Goal: Task Accomplishment & Management: Use online tool/utility

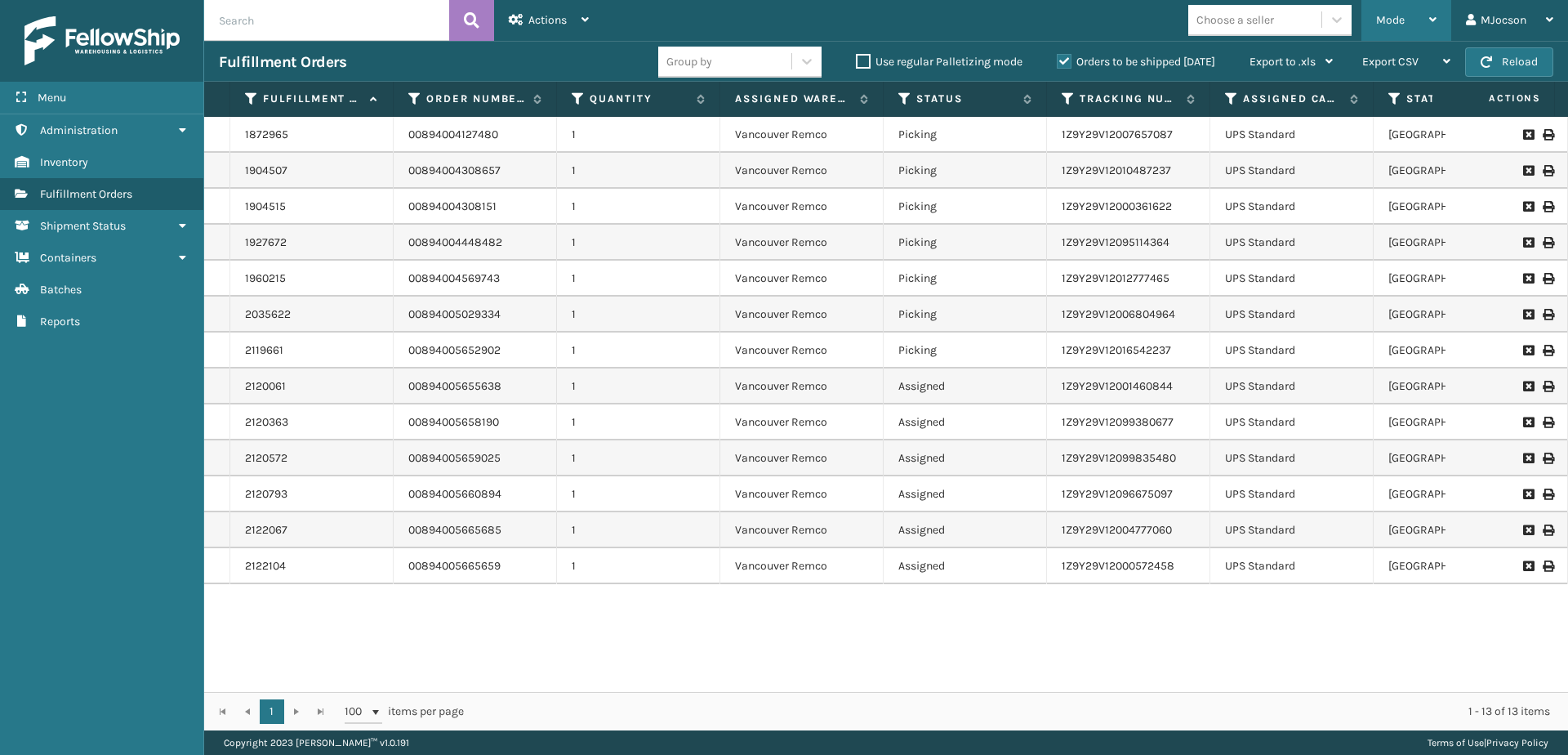
click at [1400, 14] on span "Mode" at bounding box center [1391, 20] width 29 height 13
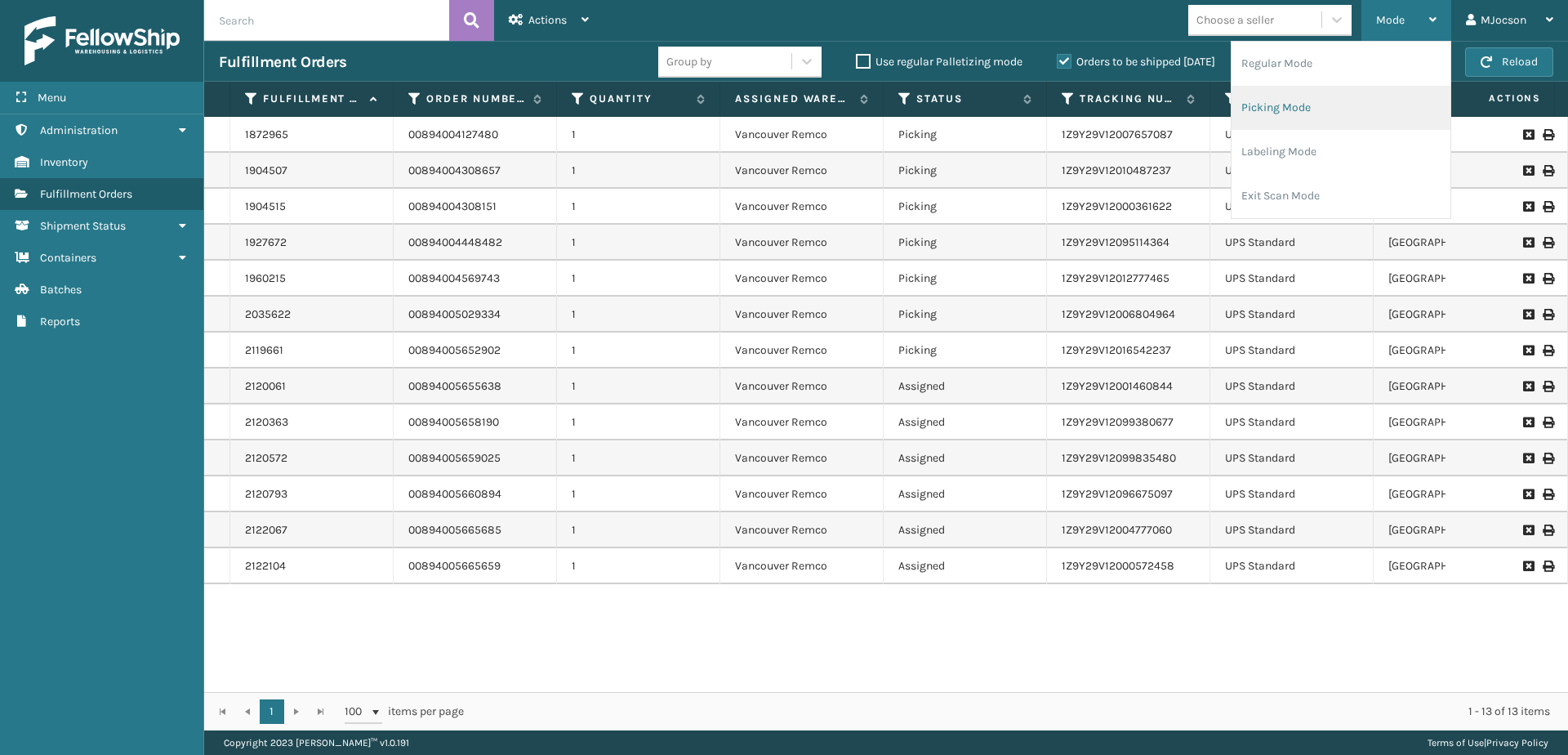
click at [1275, 114] on li "Picking Mode" at bounding box center [1341, 107] width 219 height 44
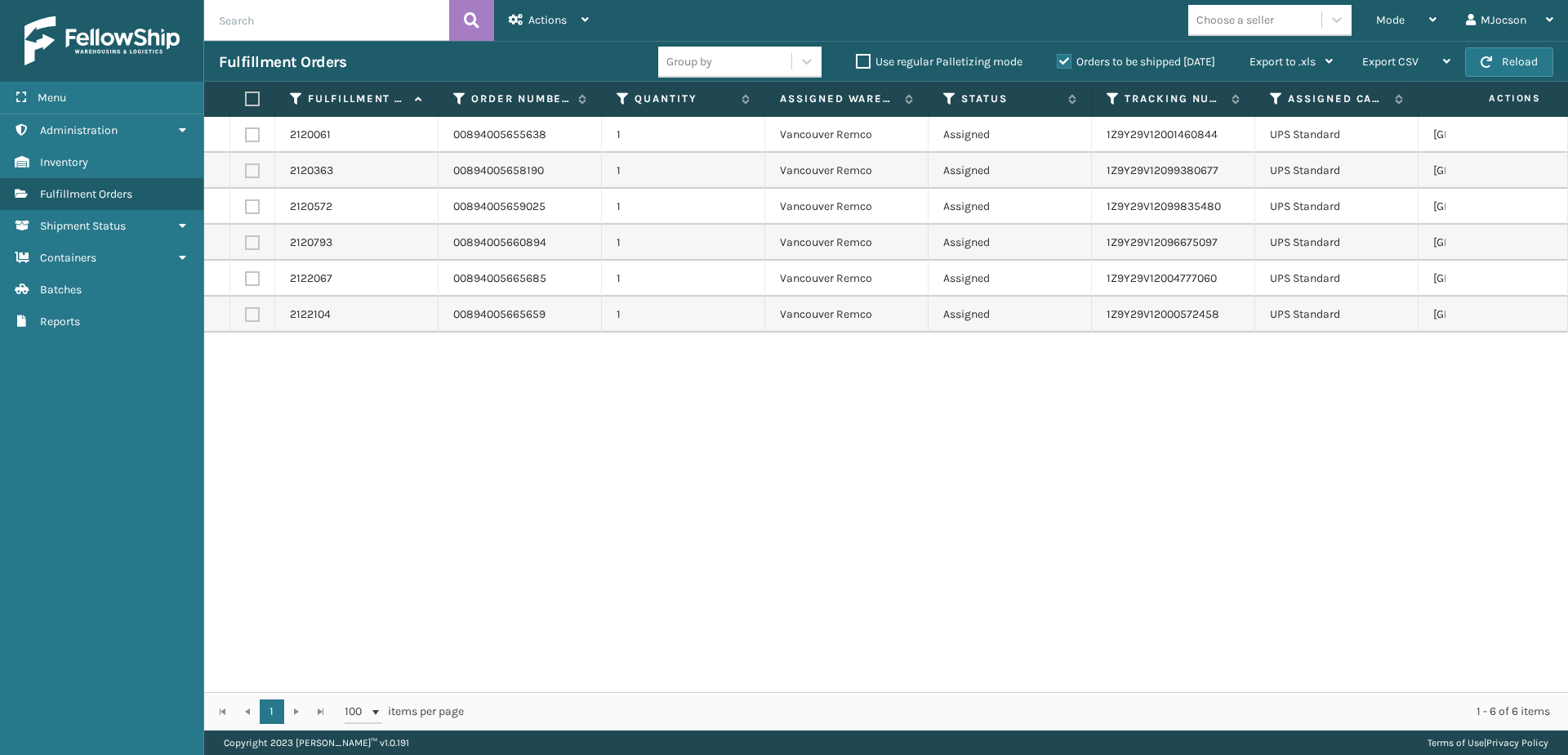
click at [246, 97] on label at bounding box center [249, 98] width 10 height 14
click at [246, 97] on input "checkbox" at bounding box center [245, 99] width 1 height 11
checkbox input "true"
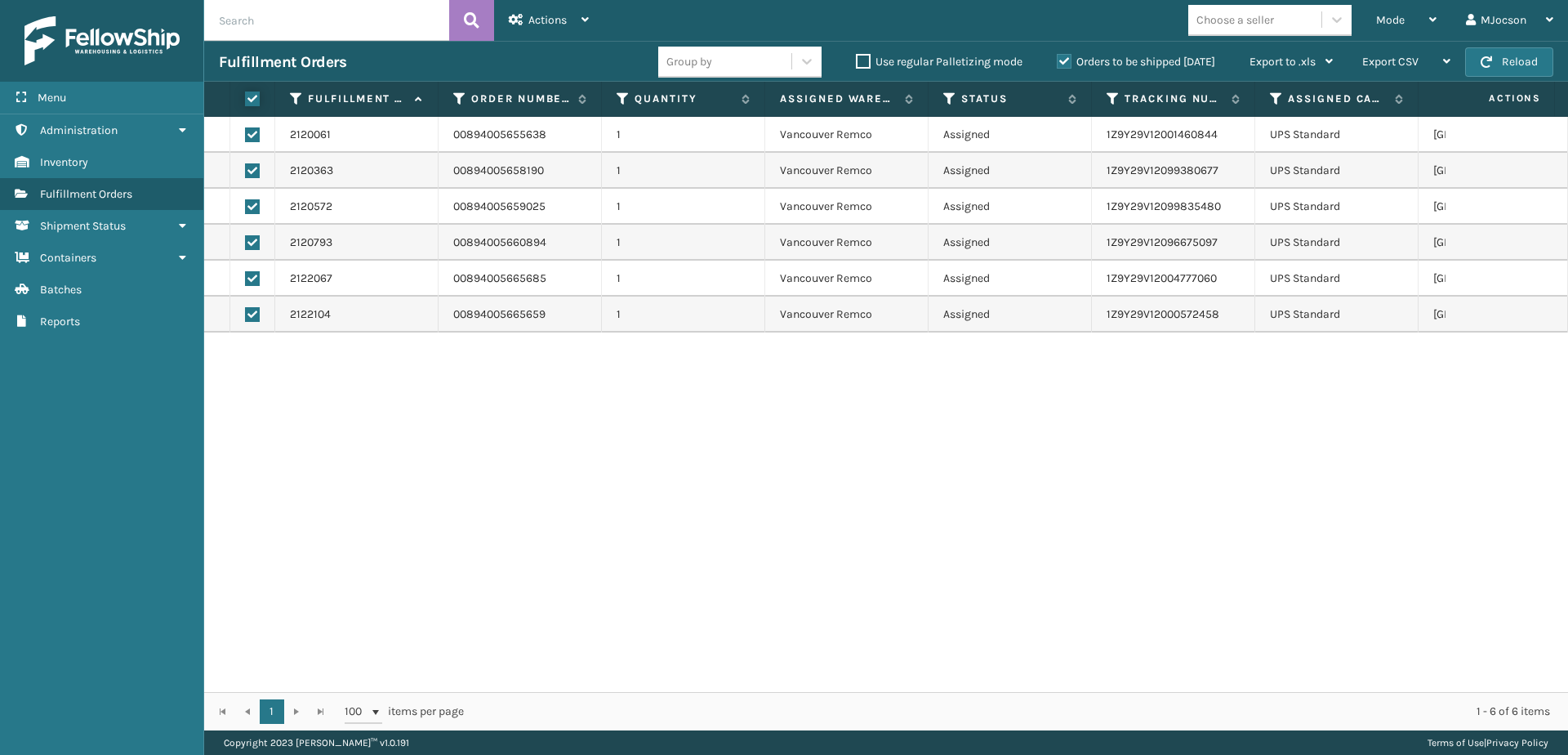
checkbox input "true"
click at [543, 14] on span "Actions" at bounding box center [548, 20] width 38 height 13
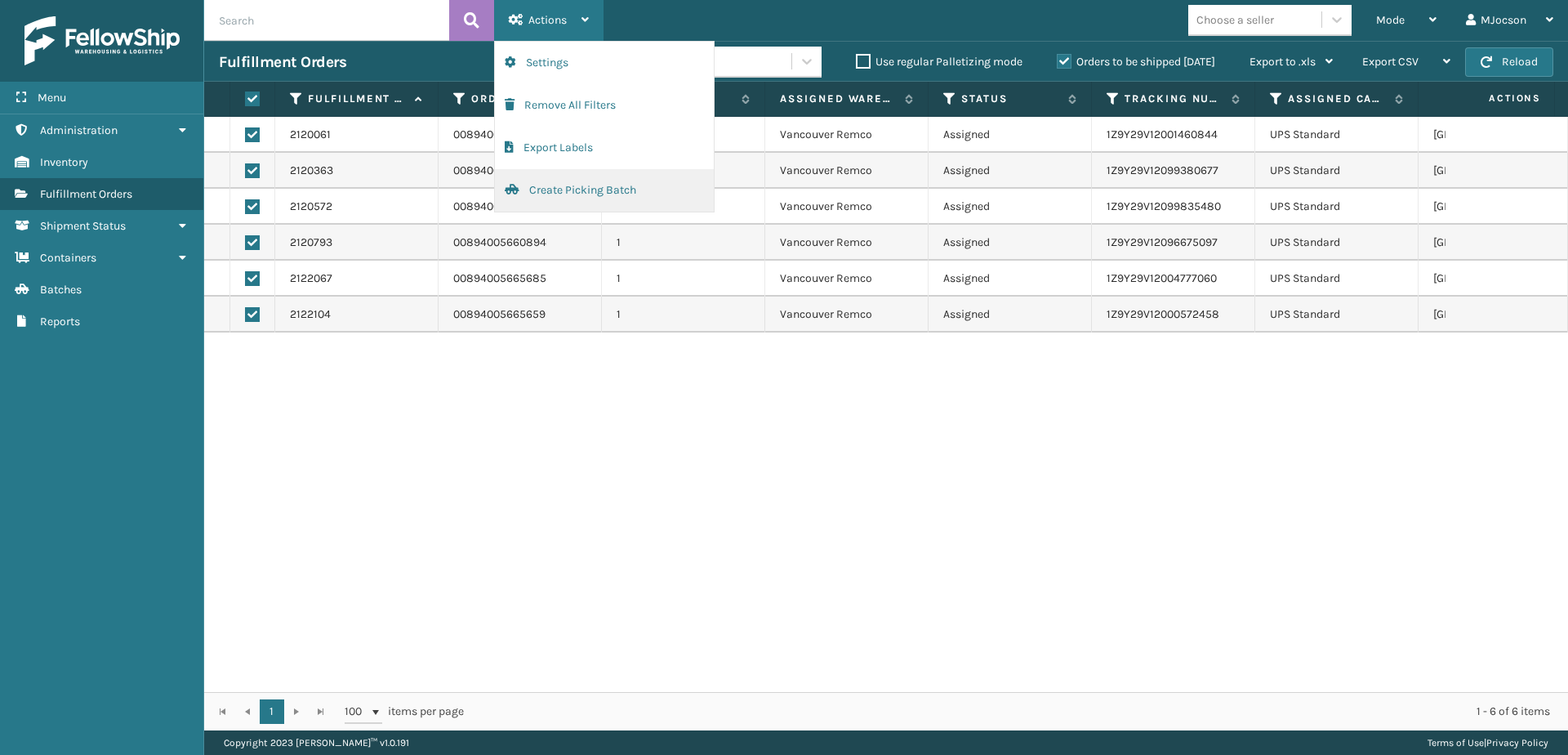
click at [570, 187] on button "Create Picking Batch" at bounding box center [604, 190] width 219 height 42
